Goal: Navigation & Orientation: Find specific page/section

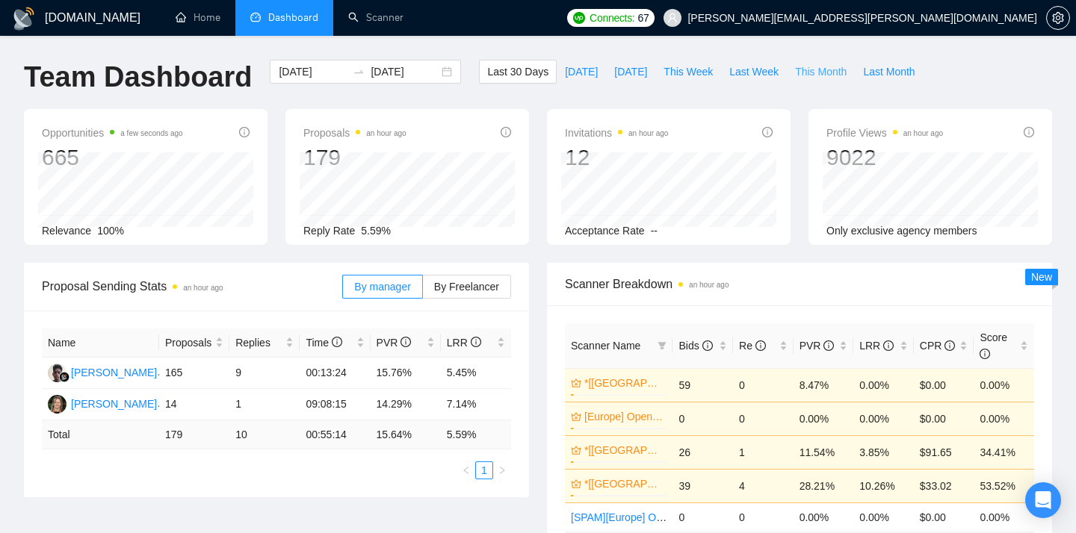
click at [802, 66] on span "This Month" at bounding box center [821, 71] width 52 height 16
type input "[DATE]"
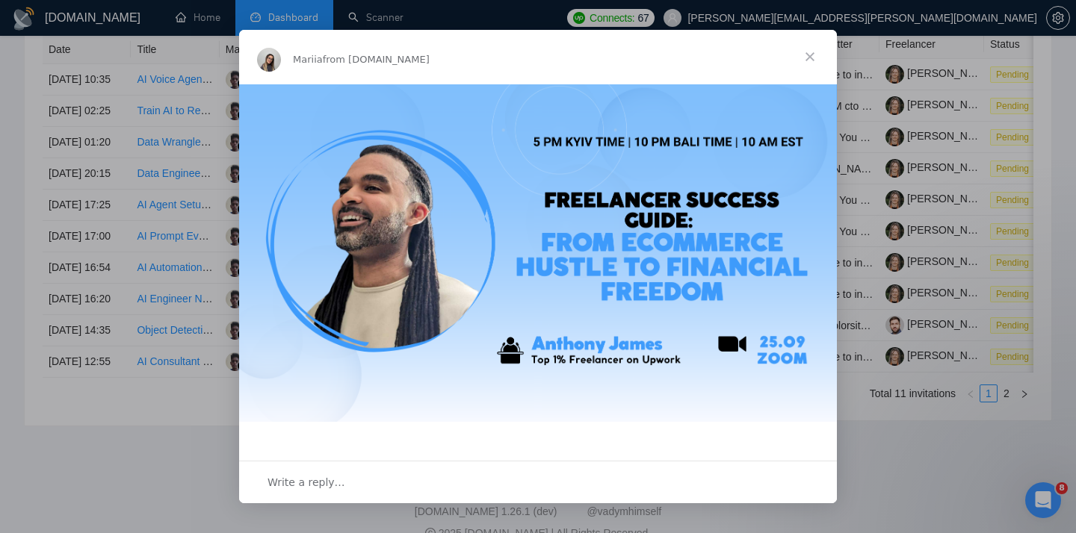
click at [796, 65] on span "Close" at bounding box center [810, 57] width 54 height 54
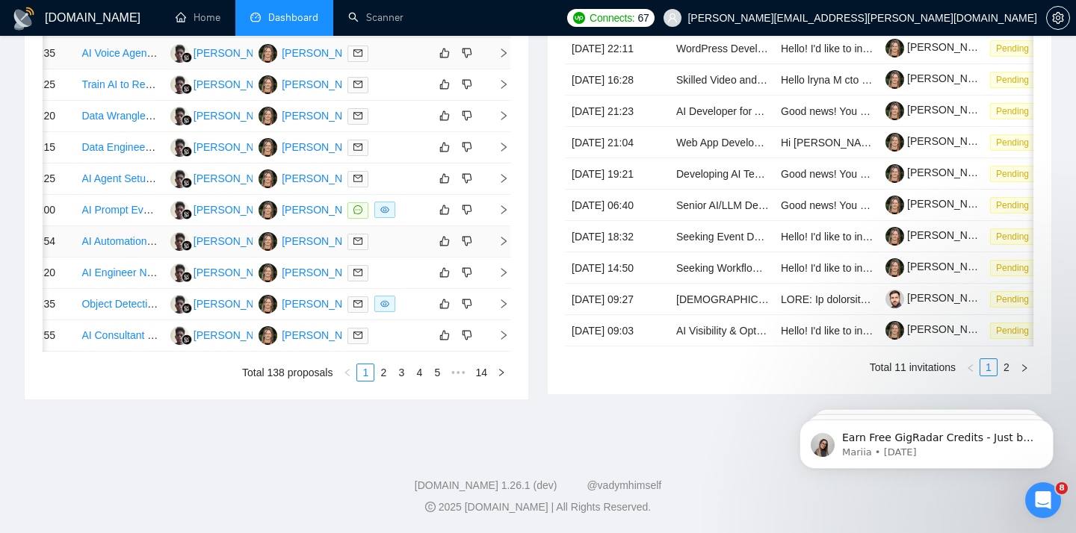
scroll to position [795, 0]
click at [382, 381] on link "2" at bounding box center [383, 373] width 16 height 16
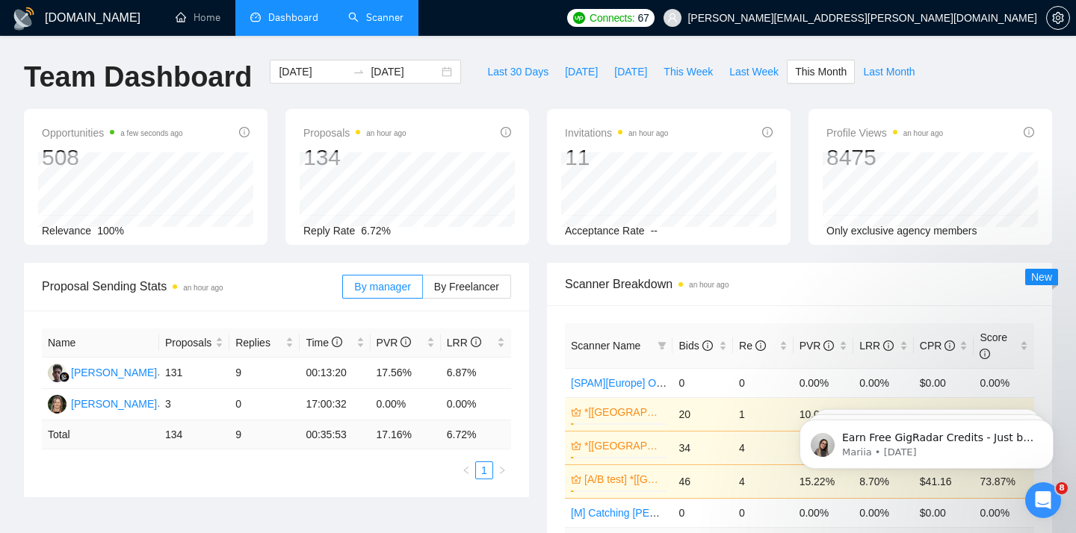
click at [352, 24] on link "Scanner" at bounding box center [375, 17] width 55 height 13
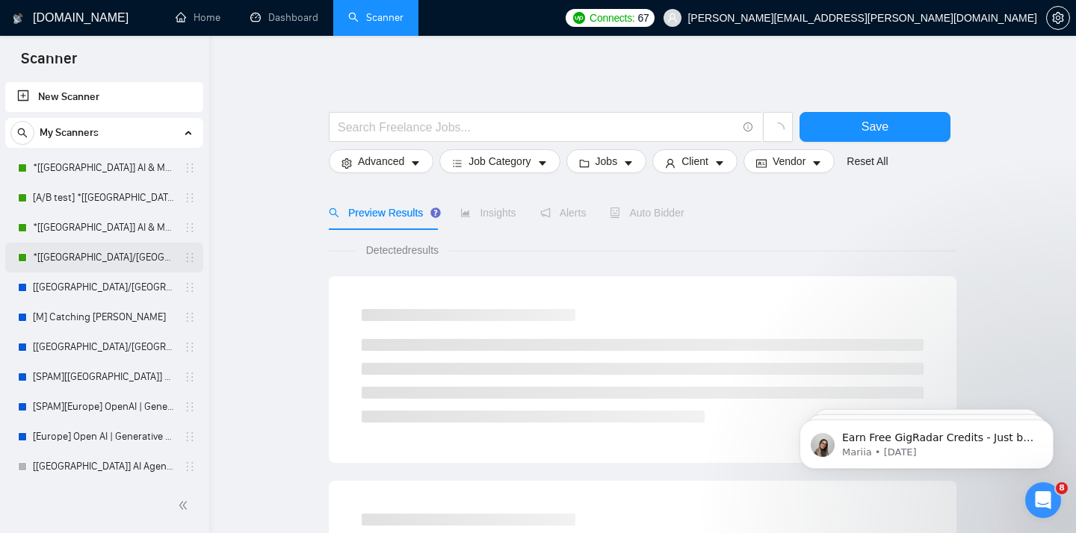
click at [93, 251] on link "*[[GEOGRAPHIC_DATA]/[GEOGRAPHIC_DATA]] AI Agent Development" at bounding box center [104, 258] width 142 height 30
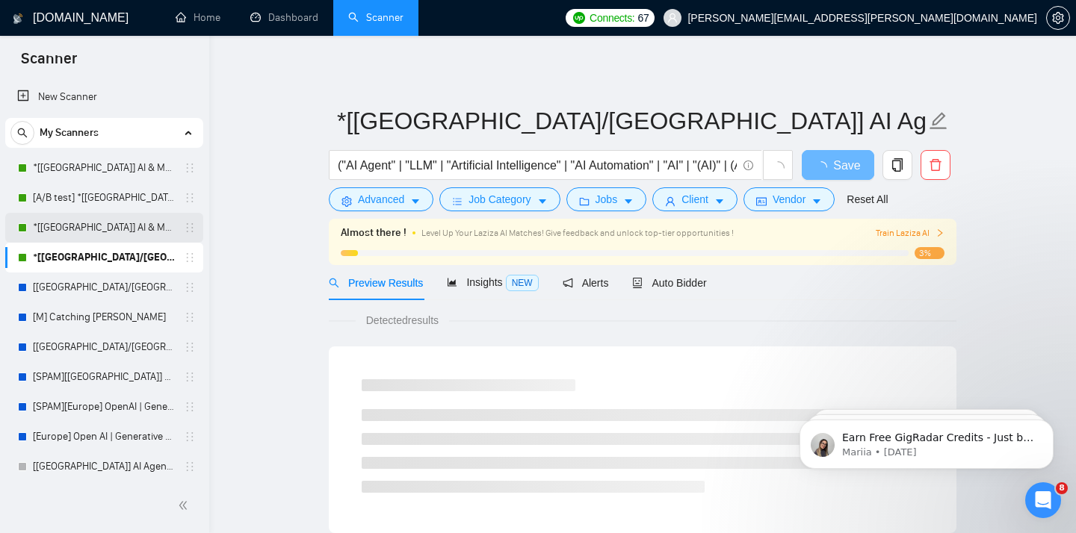
click at [83, 229] on link "*[[GEOGRAPHIC_DATA]] AI & Machine Learning Software" at bounding box center [104, 228] width 142 height 30
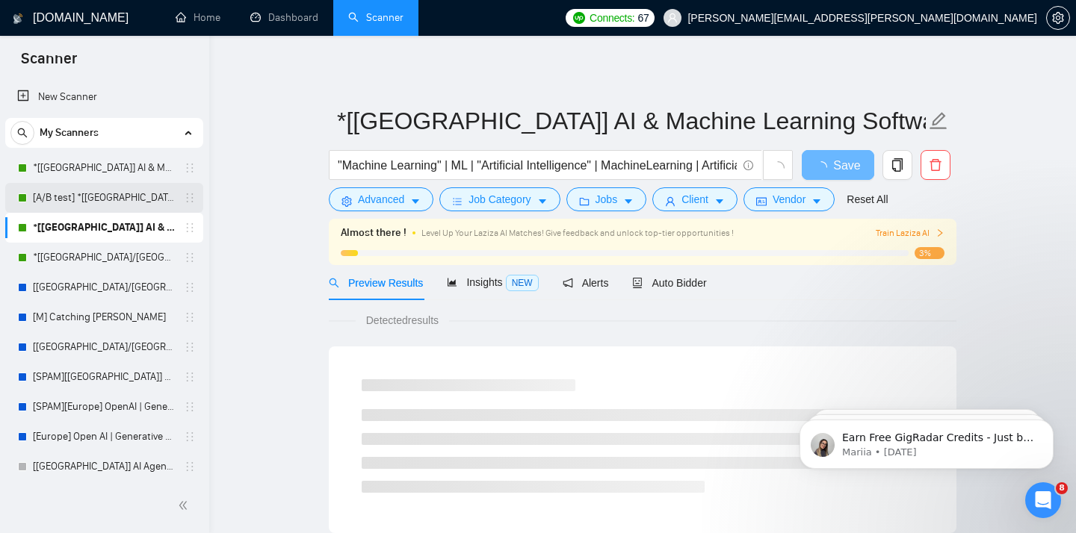
click at [108, 191] on link "[A/B test] *[[GEOGRAPHIC_DATA]] AI & Machine Learning Software" at bounding box center [104, 198] width 142 height 30
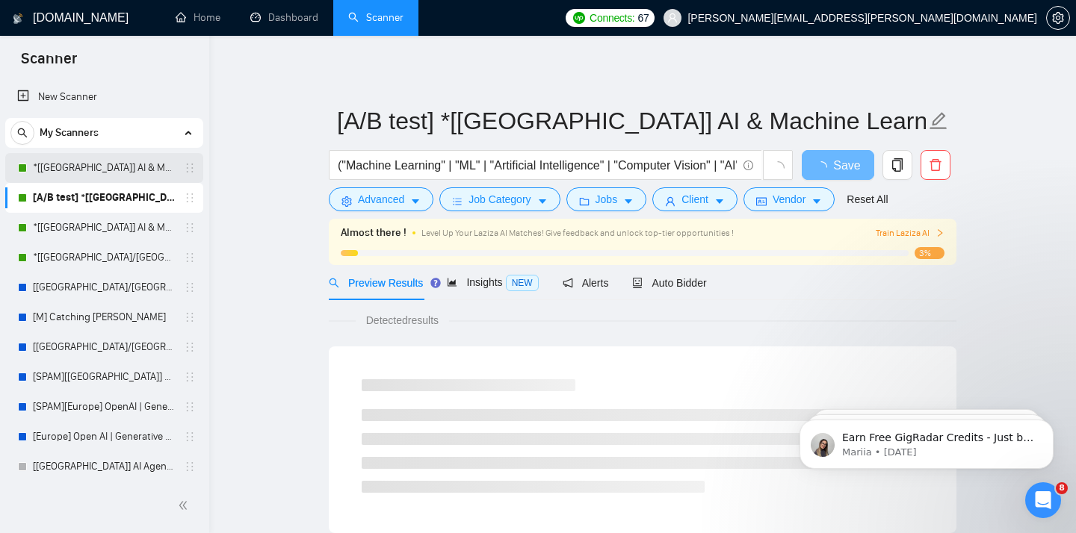
click at [95, 163] on link "*[[GEOGRAPHIC_DATA]] AI & Machine Learning Software" at bounding box center [104, 168] width 142 height 30
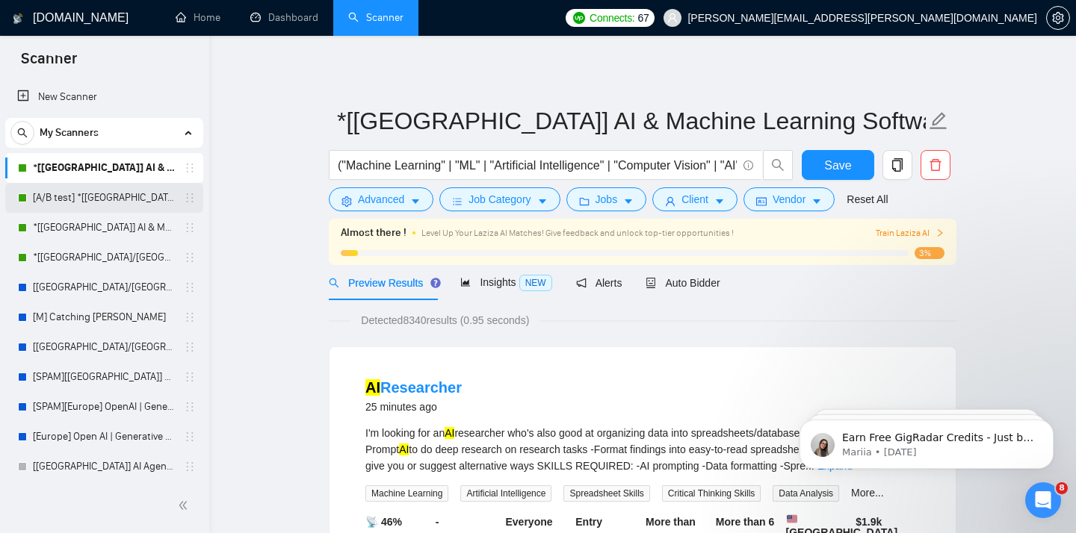
click at [106, 205] on link "[A/B test] *[[GEOGRAPHIC_DATA]] AI & Machine Learning Software" at bounding box center [104, 198] width 142 height 30
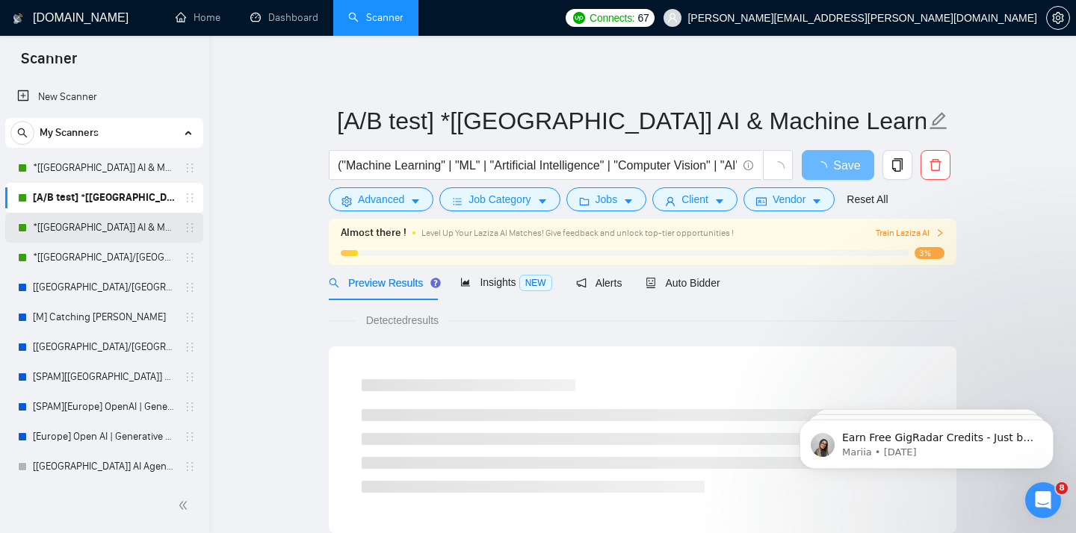
click at [108, 223] on link "*[[GEOGRAPHIC_DATA]] AI & Machine Learning Software" at bounding box center [104, 228] width 142 height 30
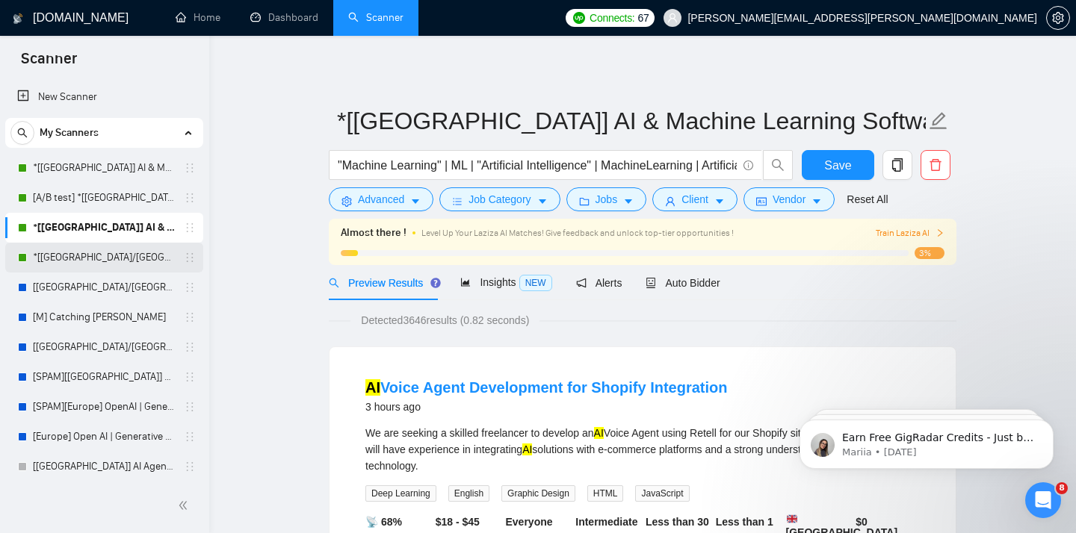
click at [125, 250] on link "*[[GEOGRAPHIC_DATA]/[GEOGRAPHIC_DATA]] AI Agent Development" at bounding box center [104, 258] width 142 height 30
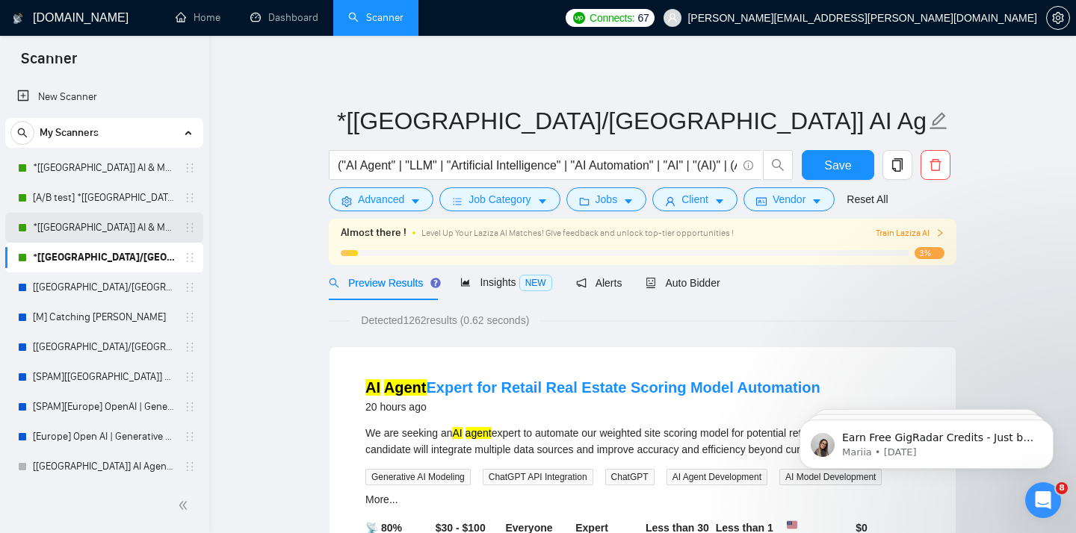
click at [103, 229] on link "*[[GEOGRAPHIC_DATA]] AI & Machine Learning Software" at bounding box center [104, 228] width 142 height 30
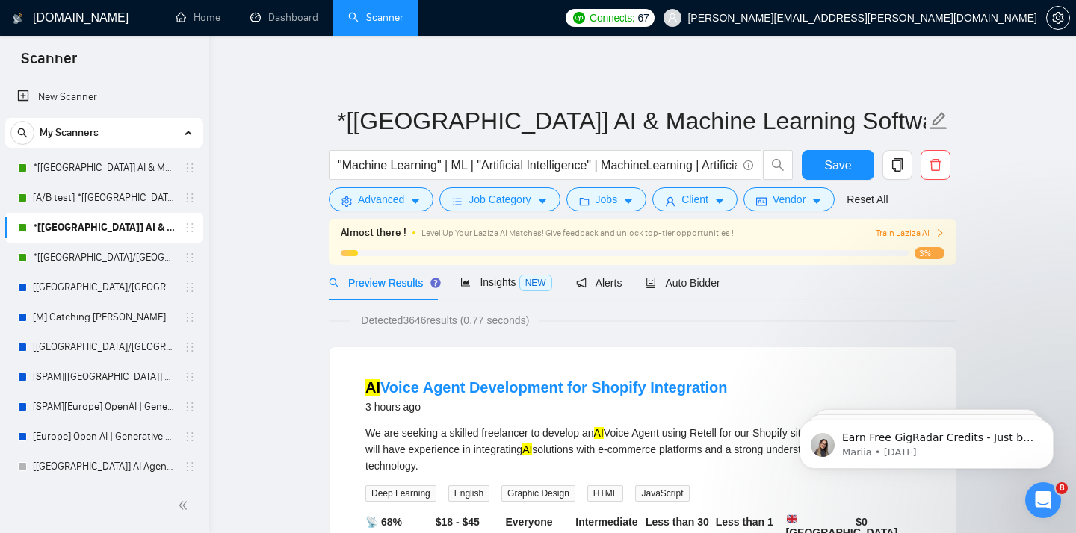
click at [174, 120] on div "My Scanners" at bounding box center [103, 133] width 187 height 30
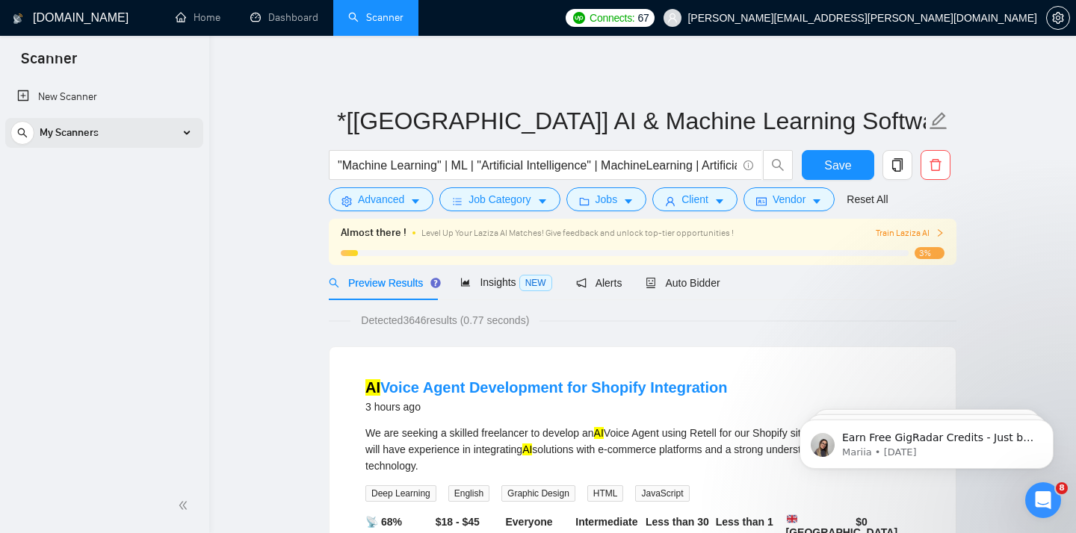
click at [174, 120] on div "My Scanners" at bounding box center [103, 133] width 187 height 30
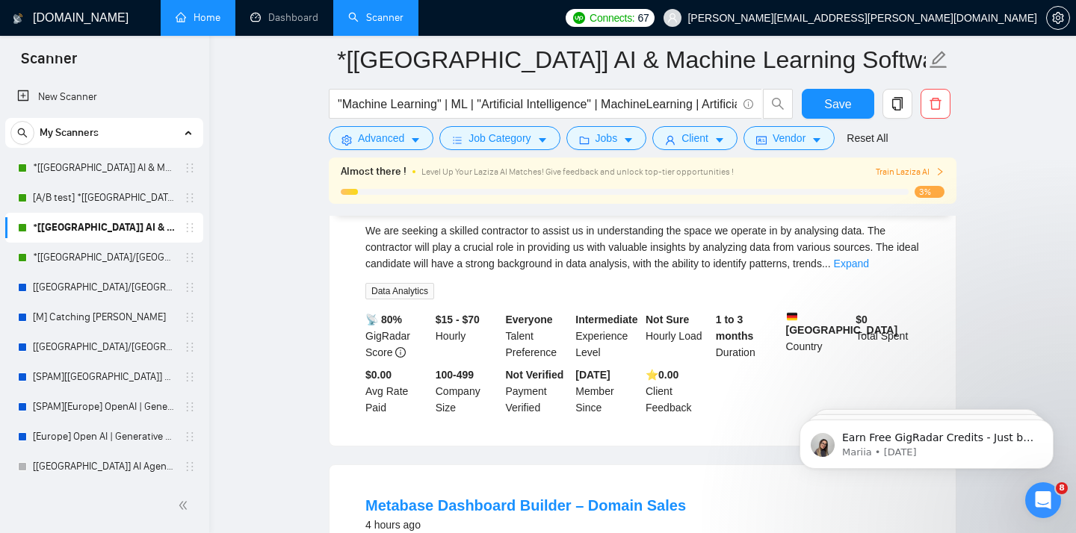
click at [203, 24] on link "Home" at bounding box center [198, 17] width 45 height 13
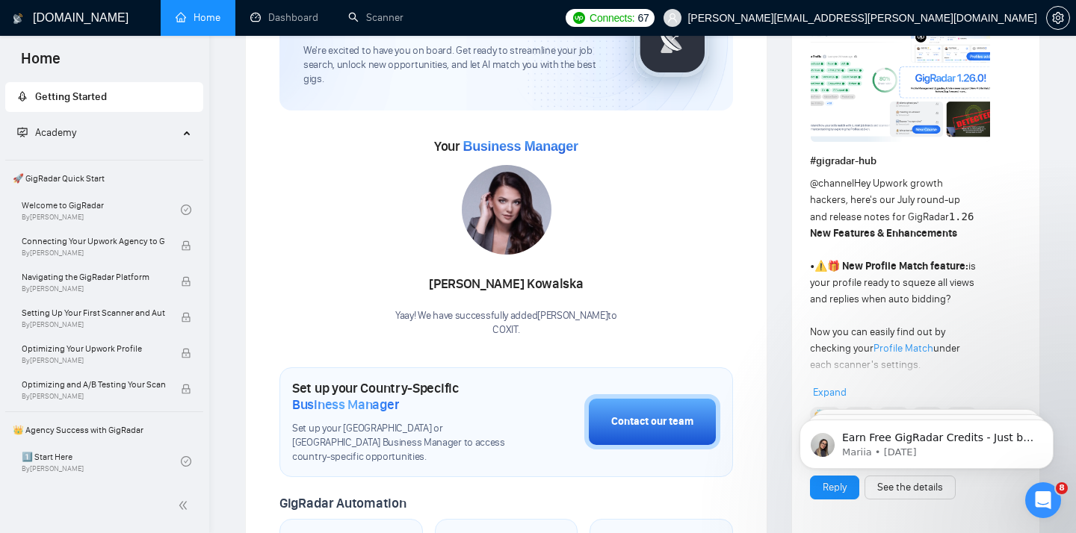
scroll to position [125, 0]
